Goal: Browse casually

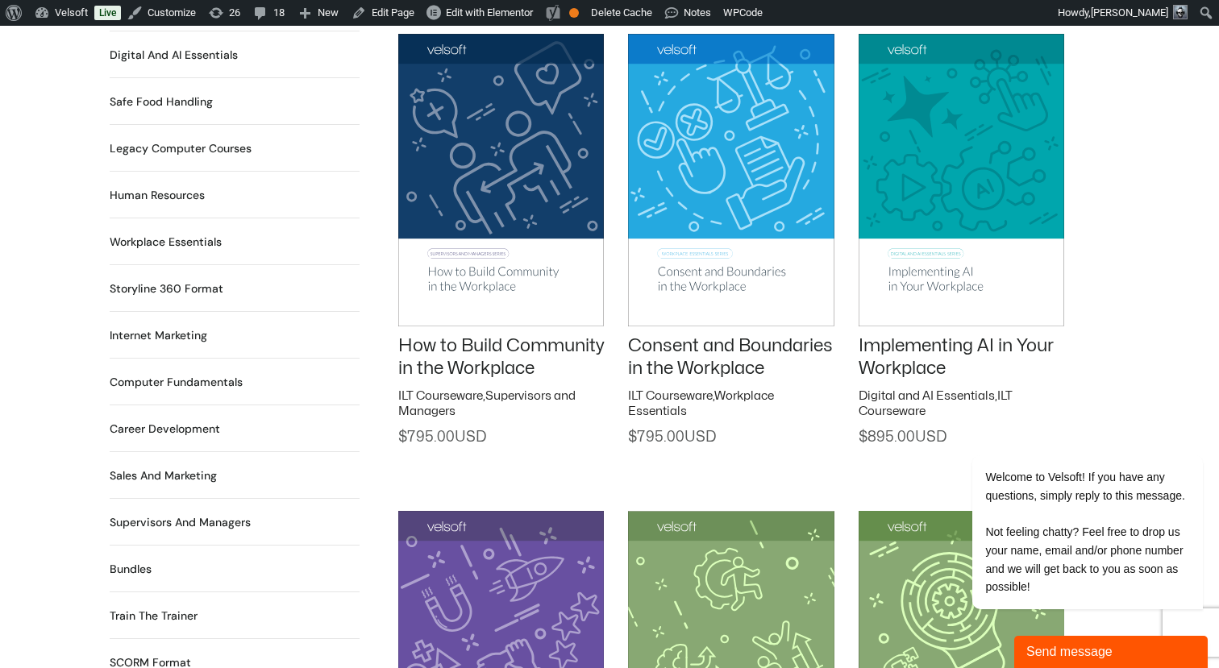
scroll to position [1228, 0]
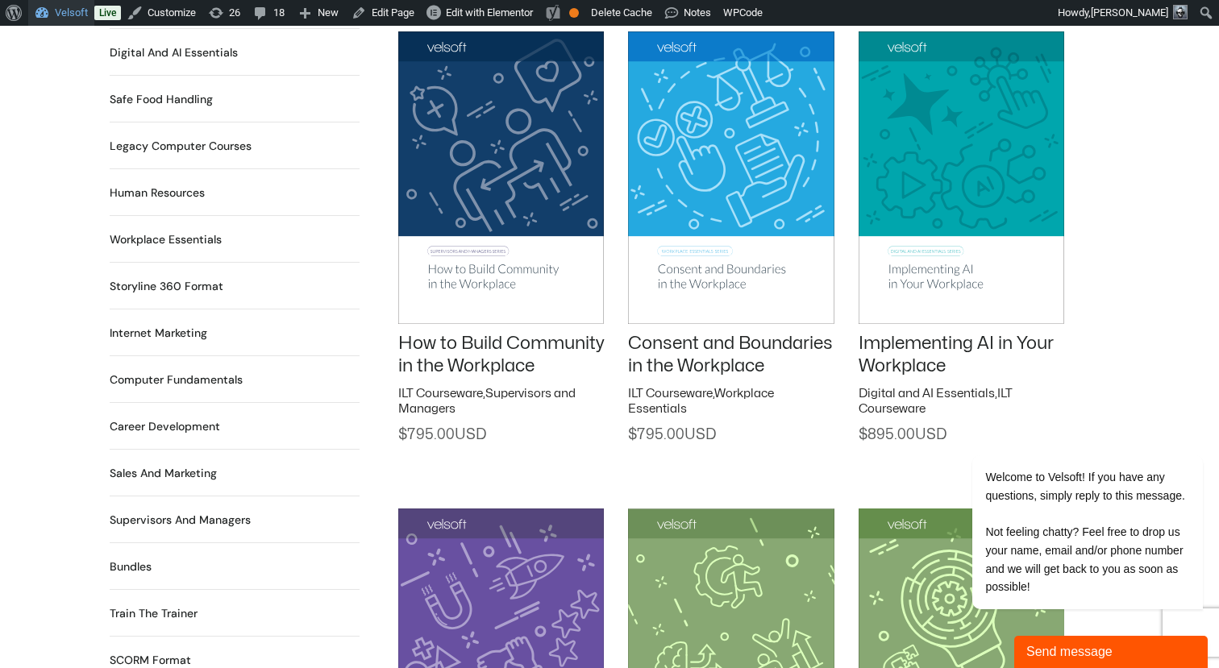
click at [63, 14] on link "Velsoft" at bounding box center [61, 13] width 66 height 26
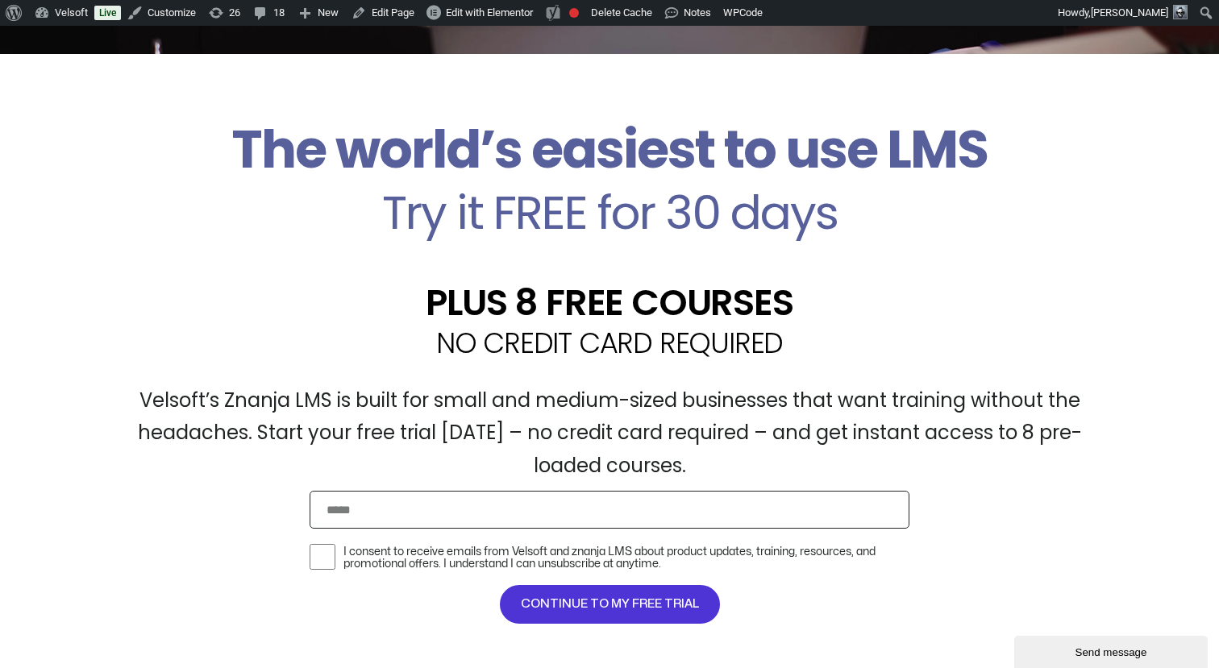
scroll to position [39, 0]
